Goal: Transaction & Acquisition: Purchase product/service

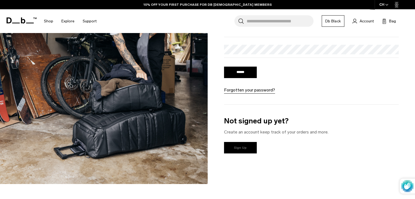
scroll to position [105, 0]
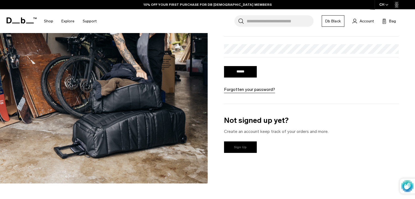
click at [239, 147] on link "Sign Up" at bounding box center [240, 146] width 33 height 11
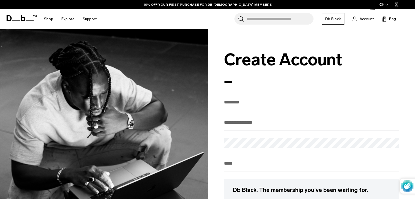
type input "*****"
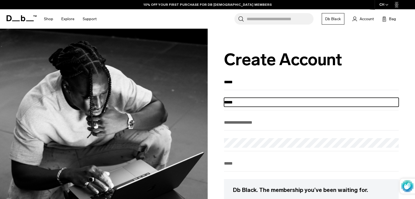
type input "*****"
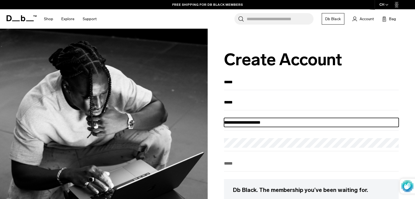
type input "**********"
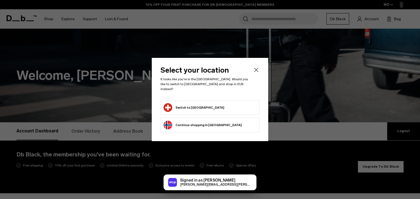
click at [216, 104] on form "Switch to Switzerland" at bounding box center [209, 107] width 93 height 9
click at [216, 103] on form "Switch to Switzerland" at bounding box center [209, 107] width 93 height 9
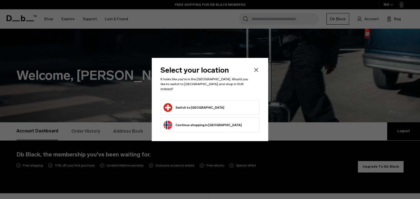
click at [181, 105] on button "Switch to Switzerland" at bounding box center [193, 107] width 61 height 9
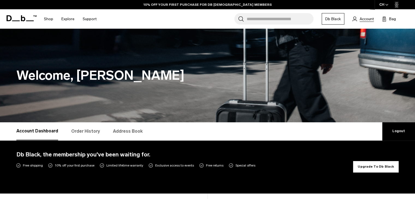
click at [363, 19] on span "Account" at bounding box center [367, 19] width 14 height 6
click at [208, 4] on link "10% OFF YOUR FIRST PURCHASE FOR DB [DEMOGRAPHIC_DATA] MEMBERS" at bounding box center [208, 4] width 128 height 5
click at [208, 4] on link "FREE SHIPPING FOR DB BLACK MEMBERS" at bounding box center [207, 4] width 71 height 5
click at [341, 22] on link "Db Black" at bounding box center [333, 18] width 23 height 11
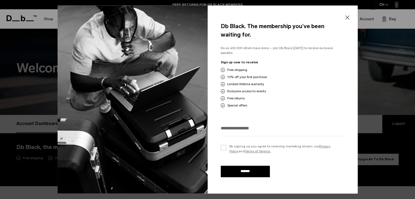
scroll to position [8, 0]
click at [223, 147] on label "By signing up you agree to receiving marketing emails, our Privacy Policy and T…" at bounding box center [283, 149] width 124 height 10
click at [241, 126] on input "email" at bounding box center [283, 128] width 124 height 9
type input "**********"
click at [240, 169] on input "*******" at bounding box center [245, 171] width 49 height 11
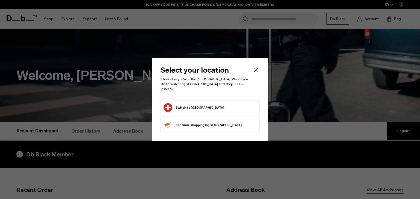
click at [181, 107] on button "Switch to [GEOGRAPHIC_DATA]" at bounding box center [193, 107] width 61 height 9
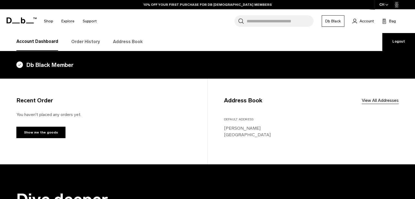
scroll to position [90, 0]
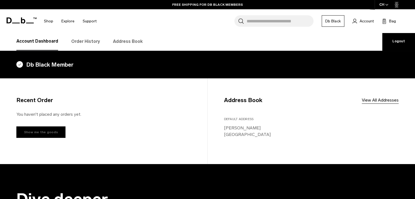
click at [31, 132] on link "Show me the goods" at bounding box center [40, 131] width 49 height 11
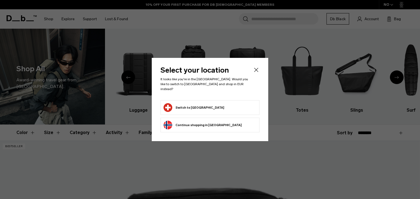
click at [187, 108] on button "Switch to Switzerland" at bounding box center [193, 107] width 61 height 9
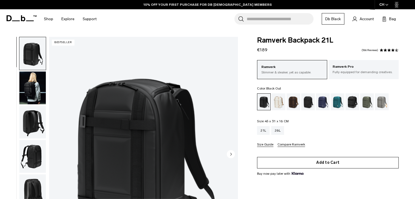
click at [333, 163] on button "Add to Cart" at bounding box center [328, 162] width 142 height 11
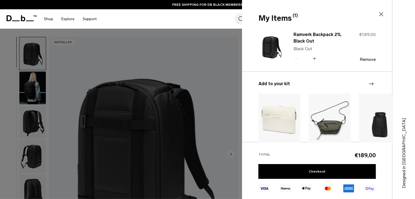
click at [370, 84] on icon "Next slide" at bounding box center [371, 83] width 5 height 3
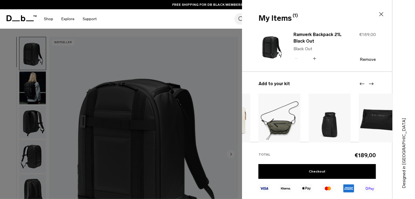
click at [370, 84] on icon "Next slide" at bounding box center [371, 83] width 5 height 3
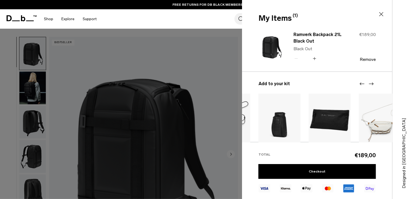
click at [325, 120] on img at bounding box center [330, 120] width 42 height 53
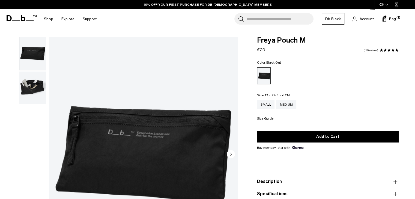
click at [26, 80] on img "button" at bounding box center [32, 88] width 26 height 33
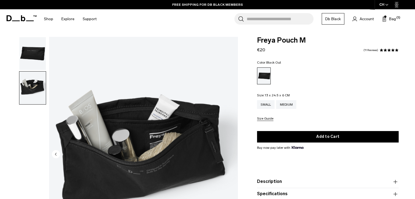
click at [34, 51] on img "button" at bounding box center [32, 53] width 26 height 33
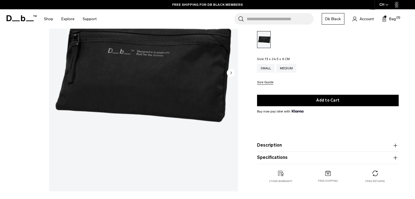
scroll to position [87, 0]
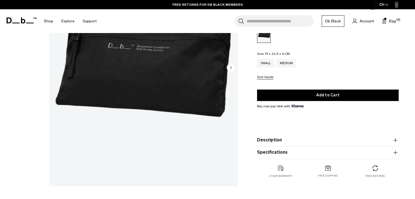
click at [229, 67] on circle "Next slide" at bounding box center [231, 67] width 8 height 8
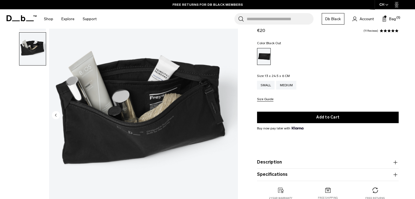
scroll to position [37, 0]
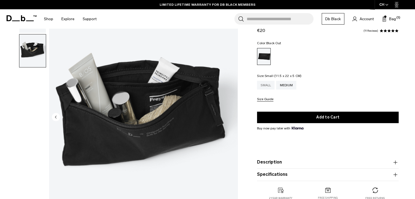
click at [267, 85] on div "Small" at bounding box center [265, 85] width 17 height 9
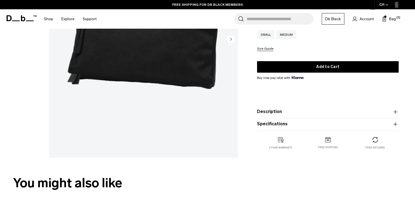
scroll to position [114, 0]
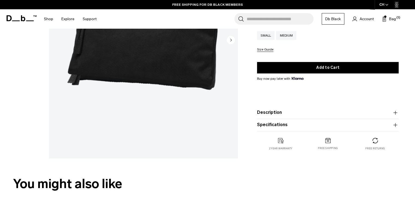
click at [285, 111] on button "Description" at bounding box center [328, 112] width 142 height 7
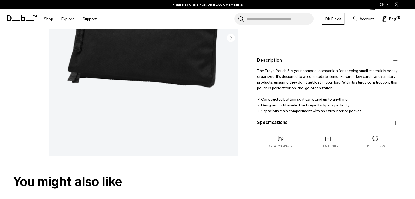
scroll to position [122, 0]
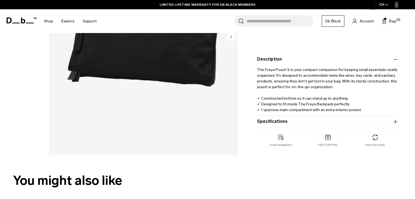
click at [279, 121] on button "Specifications" at bounding box center [328, 122] width 142 height 7
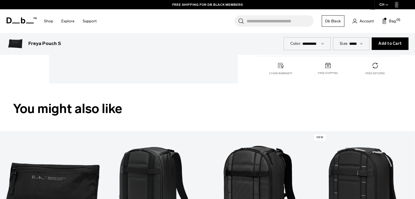
scroll to position [217, 0]
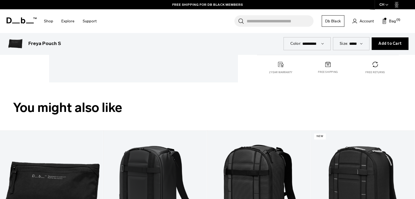
click at [322, 43] on select "*********" at bounding box center [314, 43] width 22 height 5
click at [323, 44] on select "*********" at bounding box center [314, 43] width 22 height 5
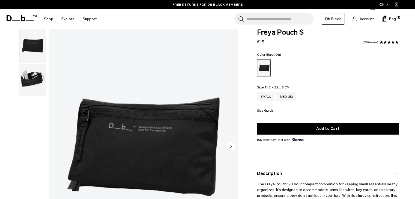
scroll to position [8, 0]
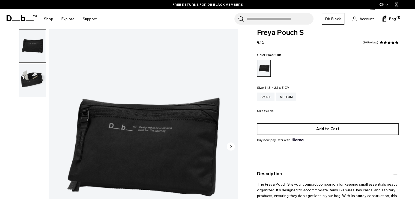
click at [318, 129] on button "Add to Cart" at bounding box center [328, 128] width 142 height 11
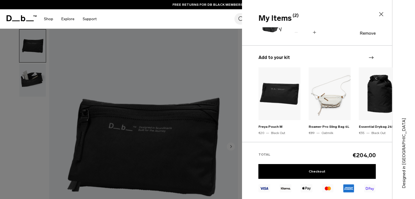
scroll to position [92, 0]
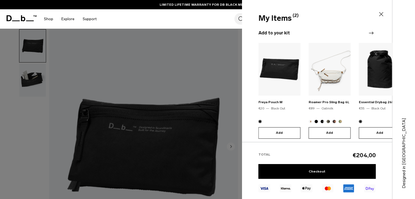
click at [370, 32] on icon "Next slide" at bounding box center [371, 33] width 7 height 7
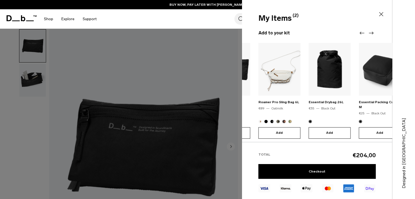
click at [369, 32] on icon "Next slide" at bounding box center [371, 33] width 7 height 7
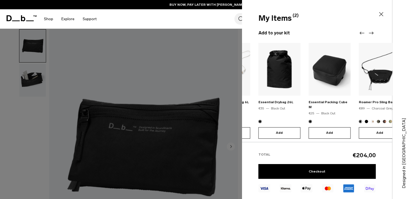
click at [369, 32] on icon "Next slide" at bounding box center [371, 33] width 7 height 7
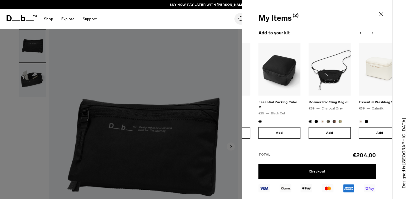
click at [369, 32] on icon "Next slide" at bounding box center [371, 33] width 7 height 7
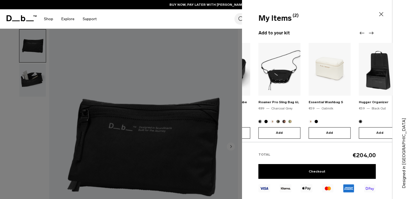
click at [369, 32] on icon "Next slide" at bounding box center [371, 33] width 7 height 7
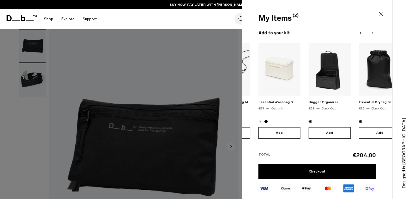
click at [369, 32] on icon "Next slide" at bounding box center [371, 33] width 7 height 7
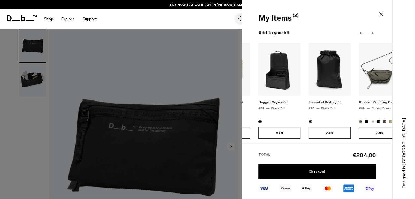
click at [369, 32] on icon "Next slide" at bounding box center [371, 33] width 7 height 7
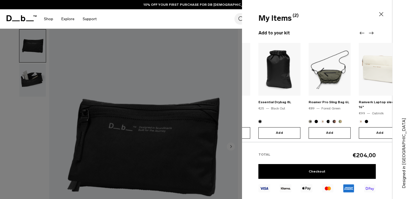
click at [369, 32] on icon "Next slide" at bounding box center [371, 33] width 7 height 7
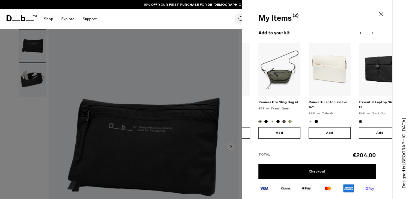
click at [369, 32] on icon "Next slide" at bounding box center [371, 33] width 7 height 7
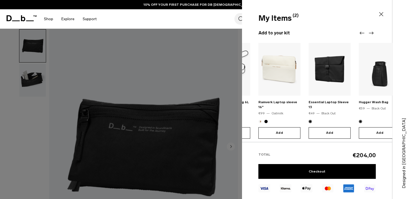
click at [369, 32] on icon "Next slide" at bounding box center [371, 33] width 7 height 7
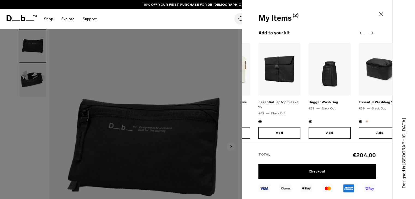
click at [369, 32] on icon "Next slide" at bounding box center [371, 33] width 7 height 7
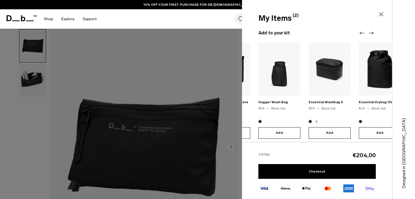
click at [369, 32] on icon "Next slide" at bounding box center [371, 33] width 7 height 7
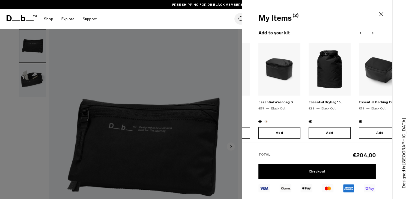
click at [381, 15] on icon at bounding box center [381, 14] width 7 height 7
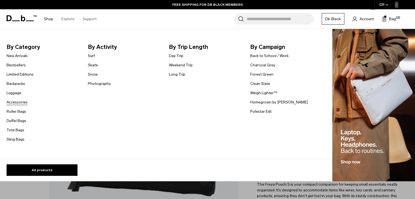
click at [14, 102] on link "Accessories" at bounding box center [17, 102] width 21 height 6
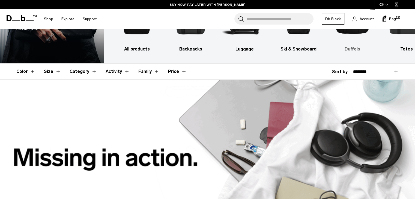
scroll to position [40, 0]
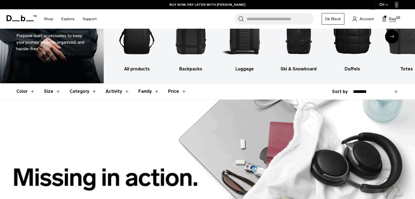
click at [390, 17] on span "Bag" at bounding box center [393, 19] width 7 height 6
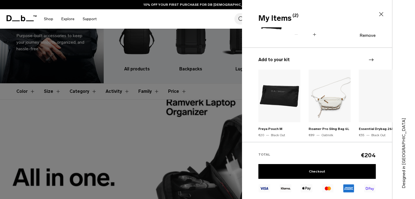
scroll to position [92, 0]
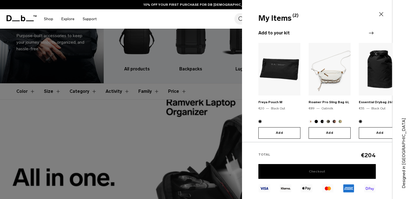
click at [321, 169] on link "Checkout" at bounding box center [317, 171] width 117 height 15
